Goal: Task Accomplishment & Management: Use online tool/utility

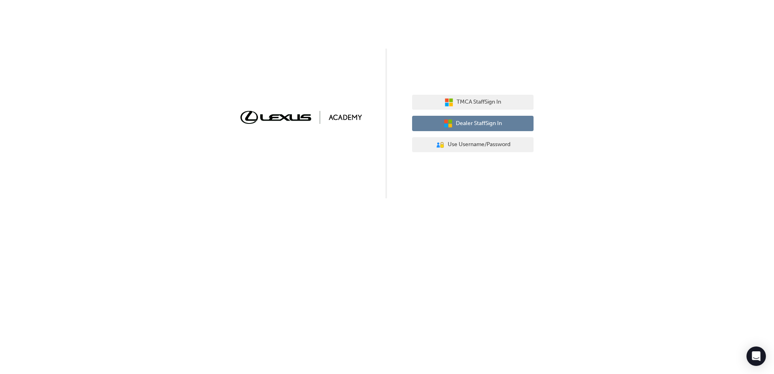
click at [506, 128] on button "Dealer Staff Sign In" at bounding box center [472, 123] width 121 height 15
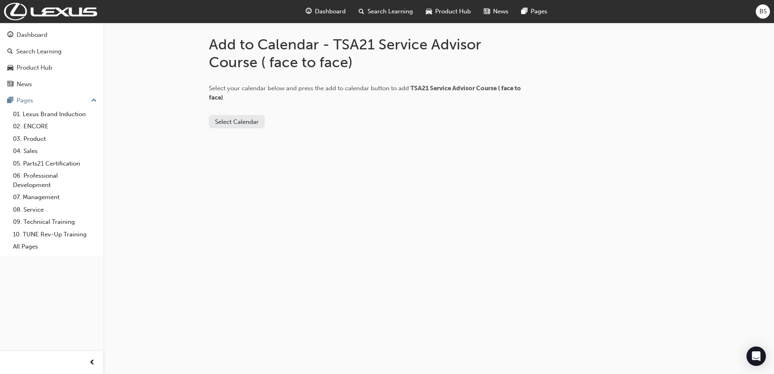
click at [246, 124] on button "Select Calendar" at bounding box center [237, 121] width 56 height 13
click at [247, 144] on div "[DOMAIN_NAME]" at bounding box center [237, 141] width 49 height 9
click at [279, 121] on button "Add to Calendar" at bounding box center [304, 121] width 57 height 13
